Goal: Task Accomplishment & Management: Use online tool/utility

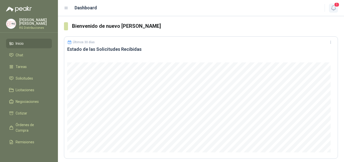
click at [333, 8] on icon "button" at bounding box center [334, 8] width 6 height 6
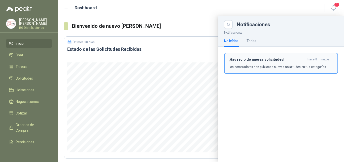
click at [264, 67] on p "Los compradores han publicado nuevas solicitudes en tus categorías." at bounding box center [278, 67] width 98 height 5
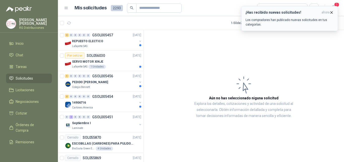
click at [331, 11] on icon "button" at bounding box center [332, 12] width 4 height 4
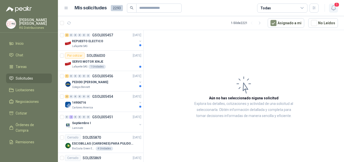
click at [335, 8] on icon "button" at bounding box center [334, 8] width 6 height 6
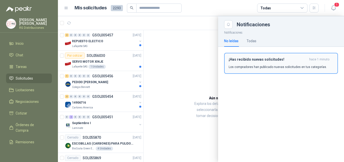
click at [280, 67] on p "Los compradores han publicado nuevas solicitudes en tus categorías." at bounding box center [278, 67] width 98 height 5
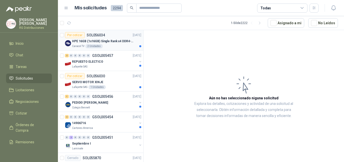
click at [116, 39] on p "HPE 16GB (1x16GB) Single Rank x4 DDR4-2400" at bounding box center [103, 41] width 63 height 5
